Goal: Task Accomplishment & Management: Use online tool/utility

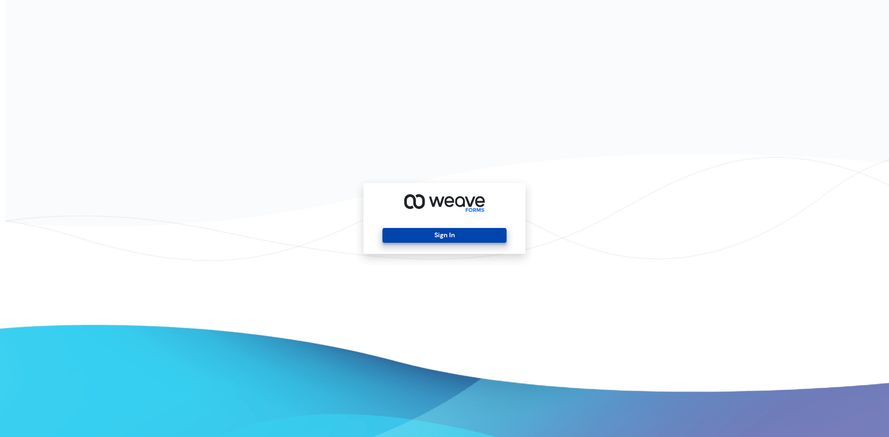
click at [456, 232] on button "Sign In" at bounding box center [444, 235] width 124 height 15
